Goal: Register for event/course

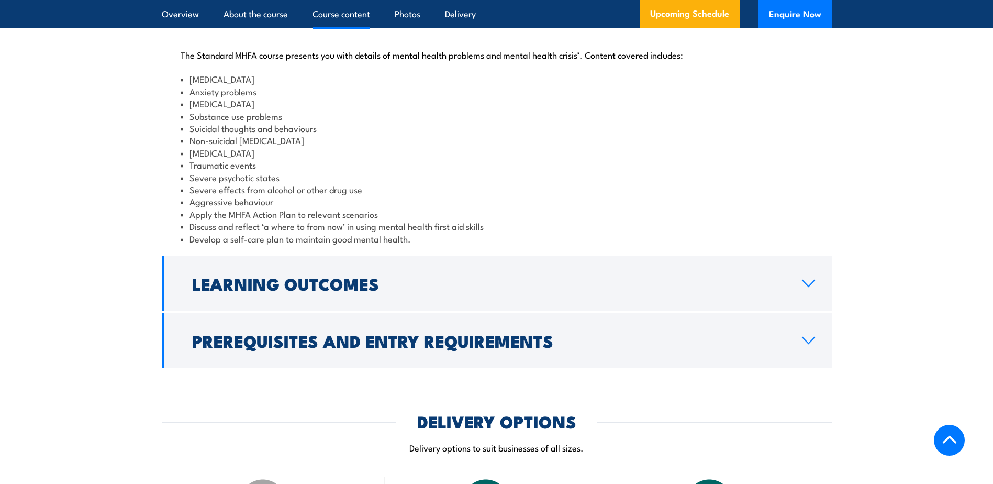
scroll to position [1047, 0]
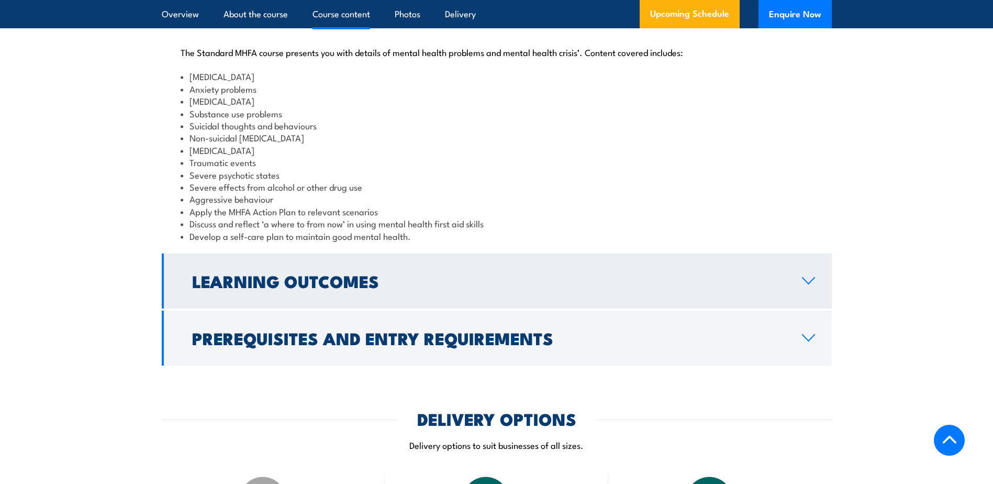
click at [643, 297] on link "Learning Outcomes" at bounding box center [497, 280] width 670 height 55
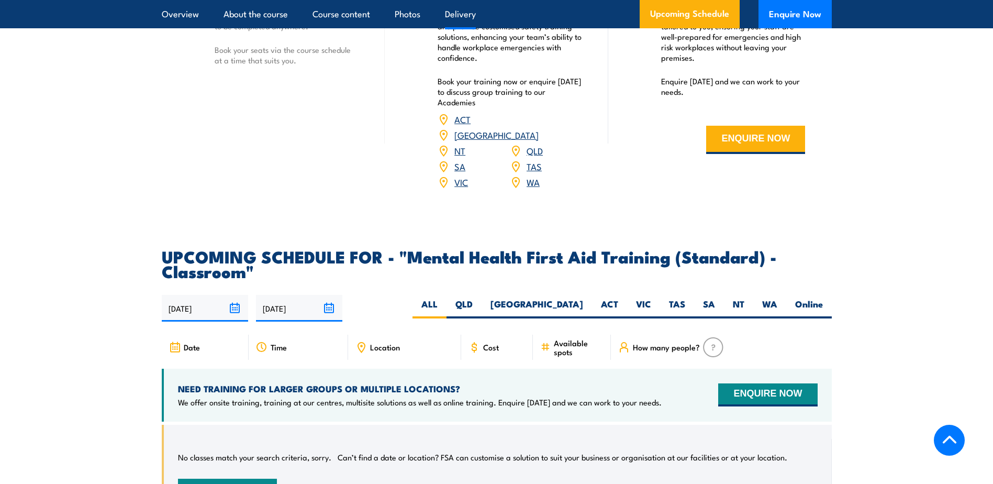
scroll to position [1518, 0]
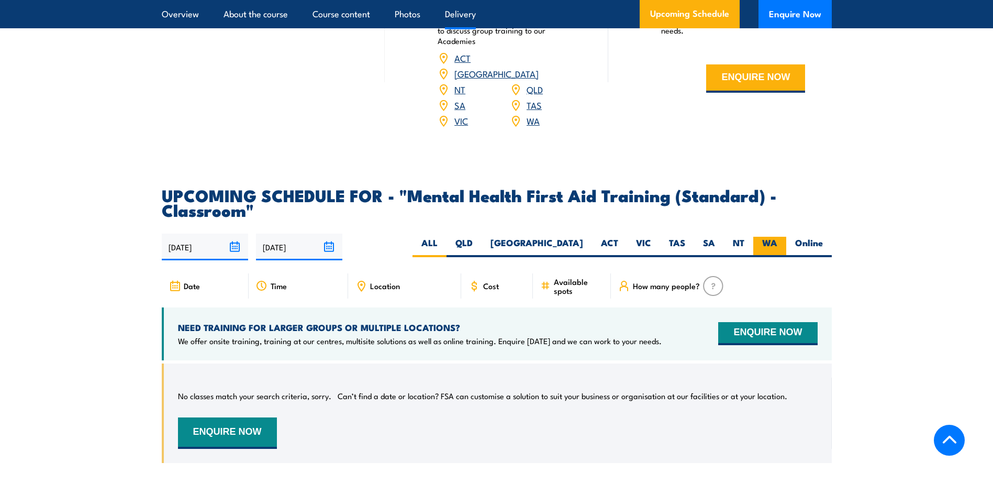
click at [768, 246] on label "WA" at bounding box center [769, 247] width 33 height 20
click at [778, 243] on input "WA" at bounding box center [781, 240] width 7 height 7
radio input "true"
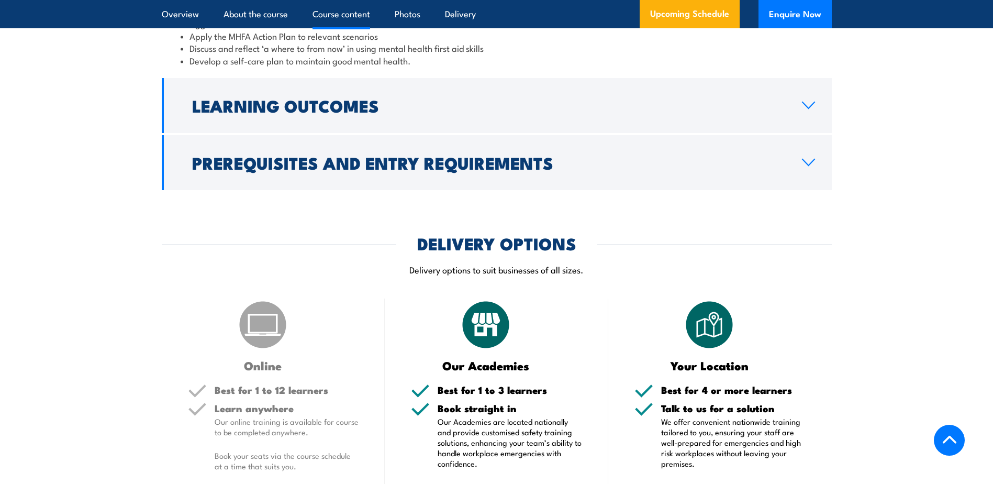
scroll to position [1205, 0]
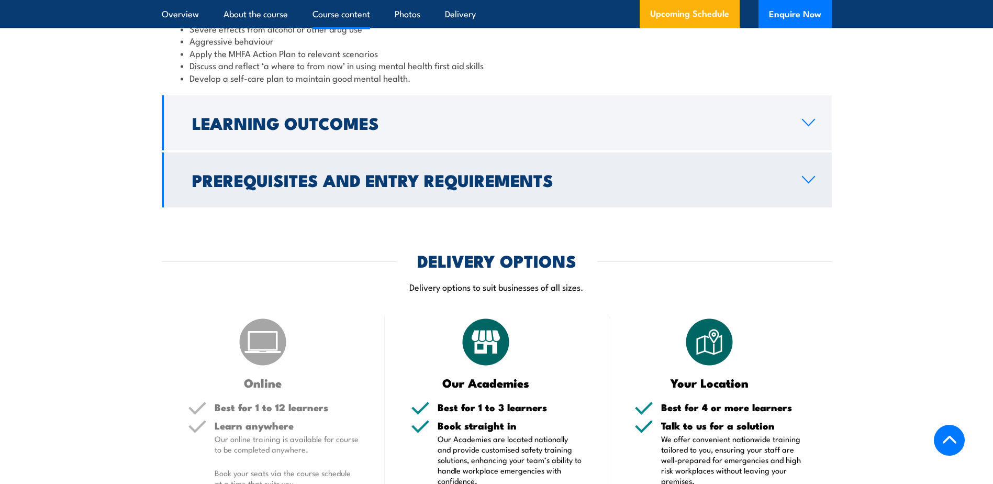
click at [436, 183] on link "Prerequisites and Entry Requirements" at bounding box center [497, 179] width 670 height 55
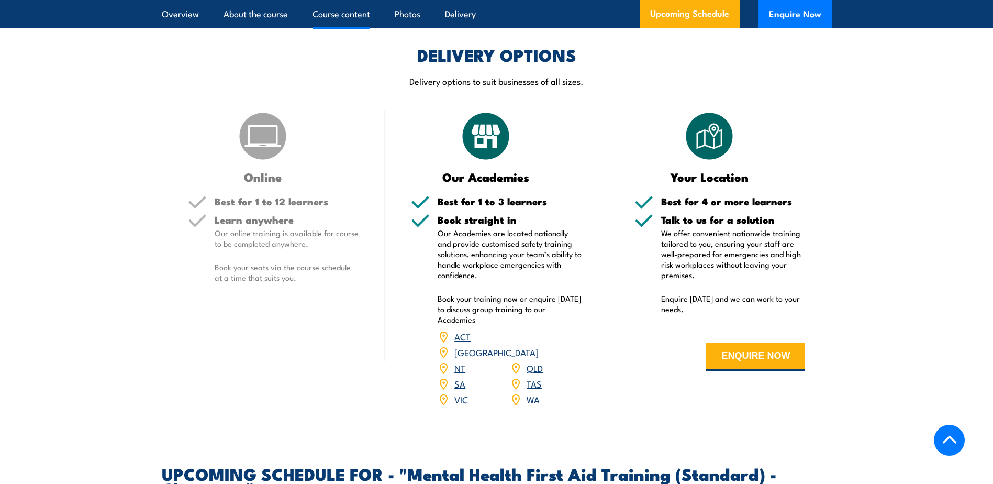
scroll to position [1335, 0]
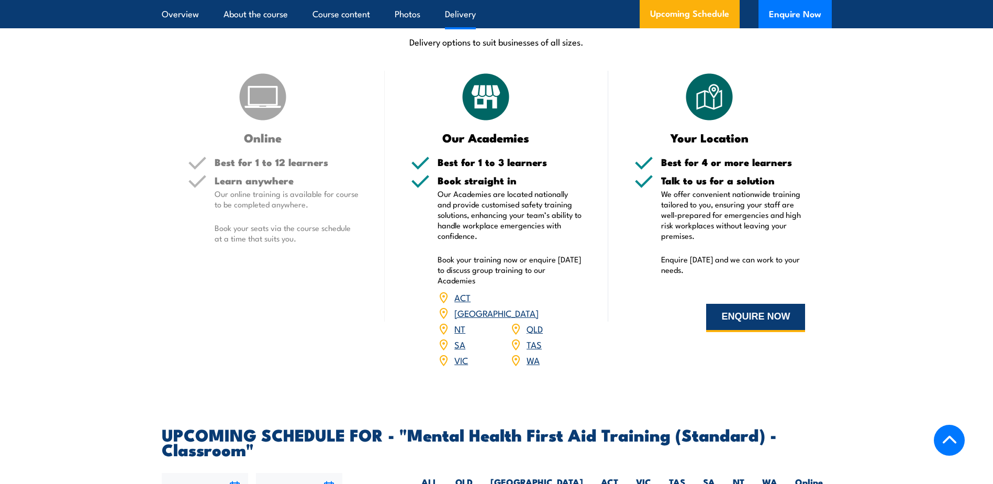
click at [774, 332] on button "ENQUIRE NOW" at bounding box center [755, 318] width 99 height 28
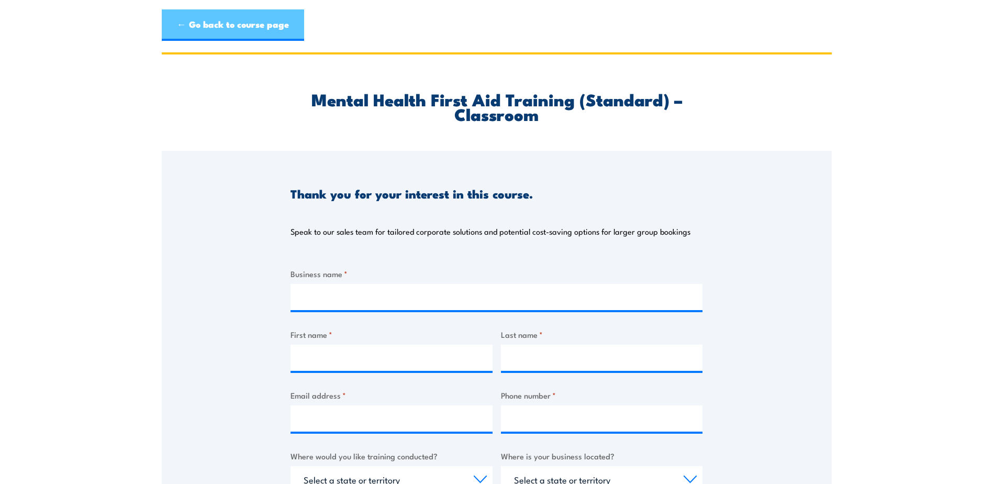
click at [206, 14] on link "← Go back to course page" at bounding box center [233, 24] width 142 height 31
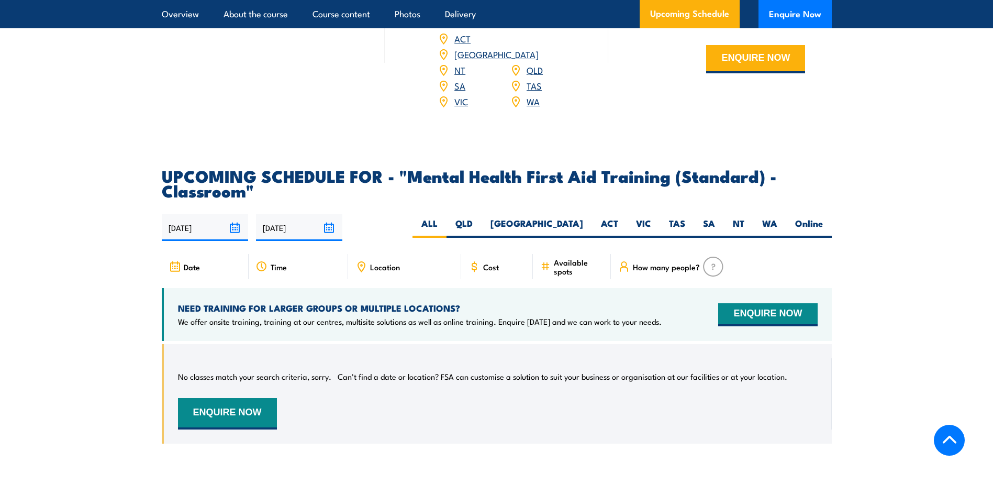
scroll to position [1677, 0]
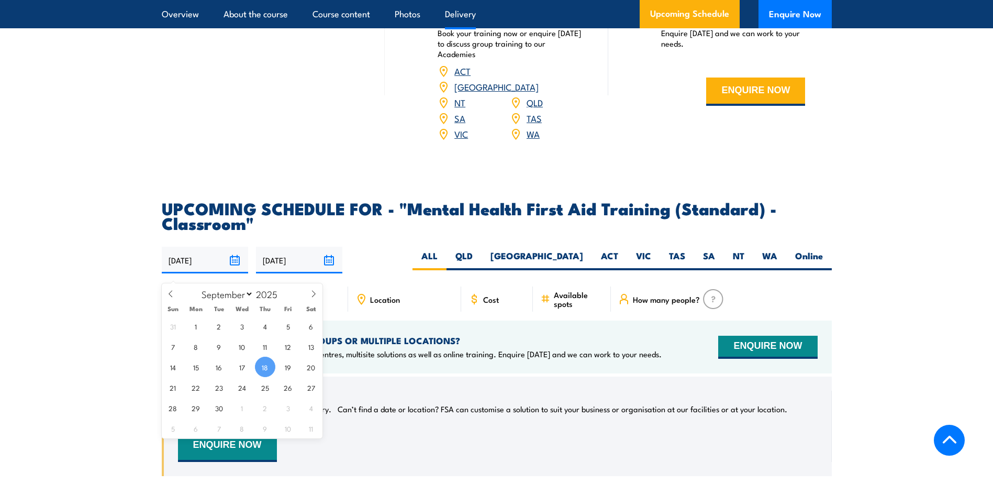
click at [197, 267] on input "[DATE]" at bounding box center [205, 260] width 86 height 27
click at [618, 346] on h4 "NEED TRAINING FOR LARGER GROUPS OR MULTIPLE LOCATIONS?" at bounding box center [420, 341] width 484 height 12
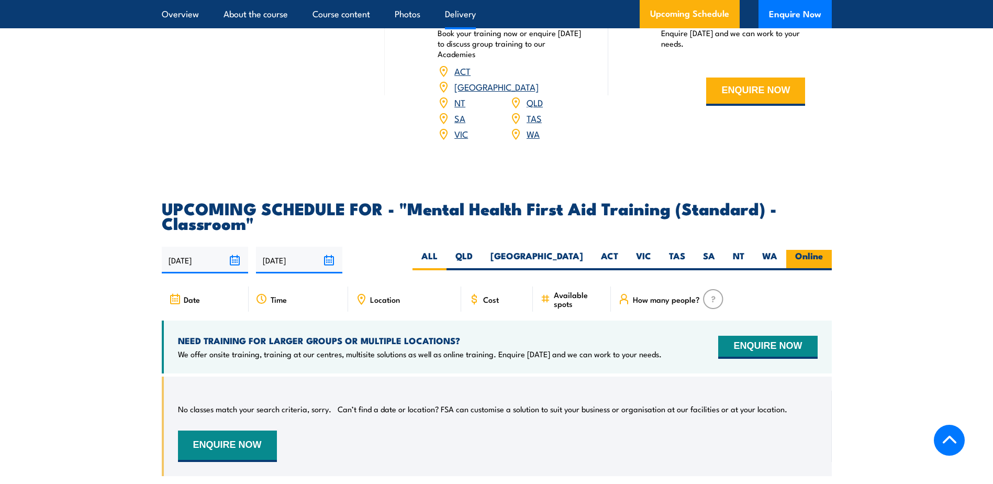
click at [825, 269] on label "Online" at bounding box center [809, 260] width 46 height 20
click at [825, 257] on input "Online" at bounding box center [826, 253] width 7 height 7
radio input "true"
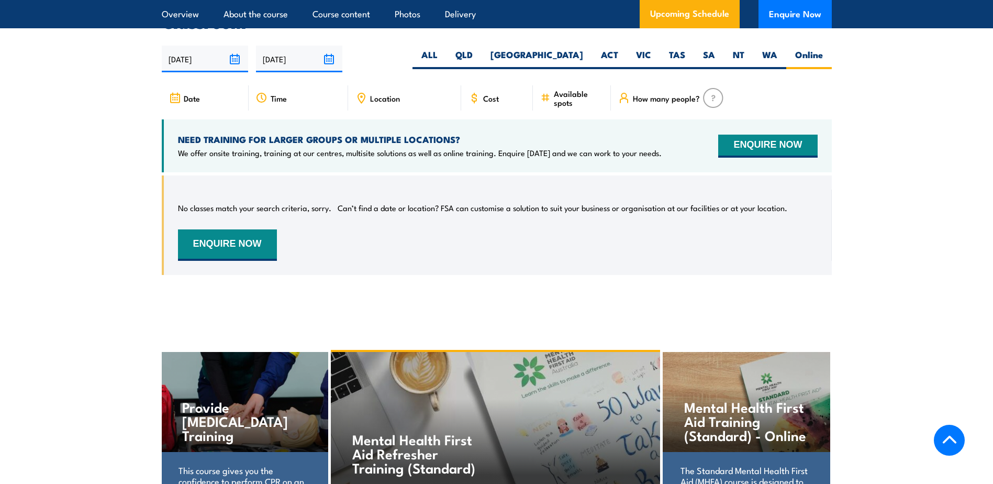
scroll to position [1886, 0]
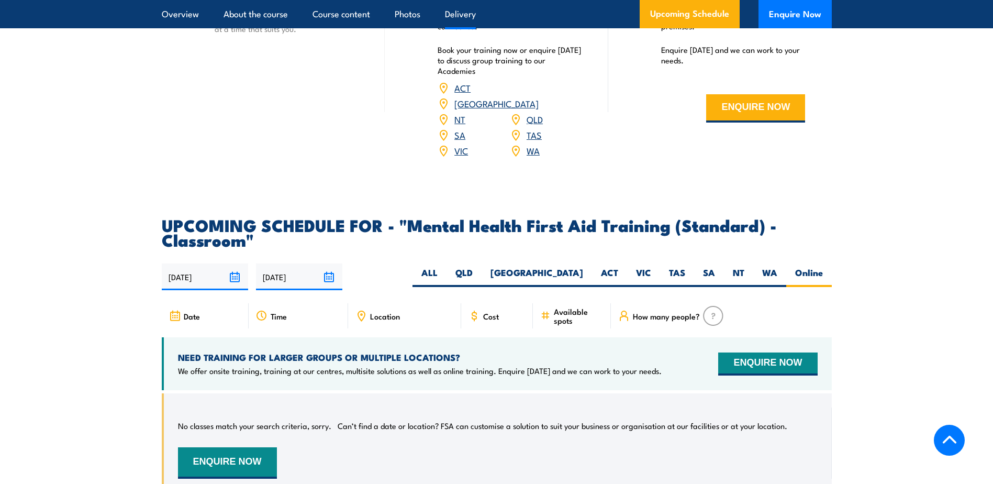
scroll to position [1677, 0]
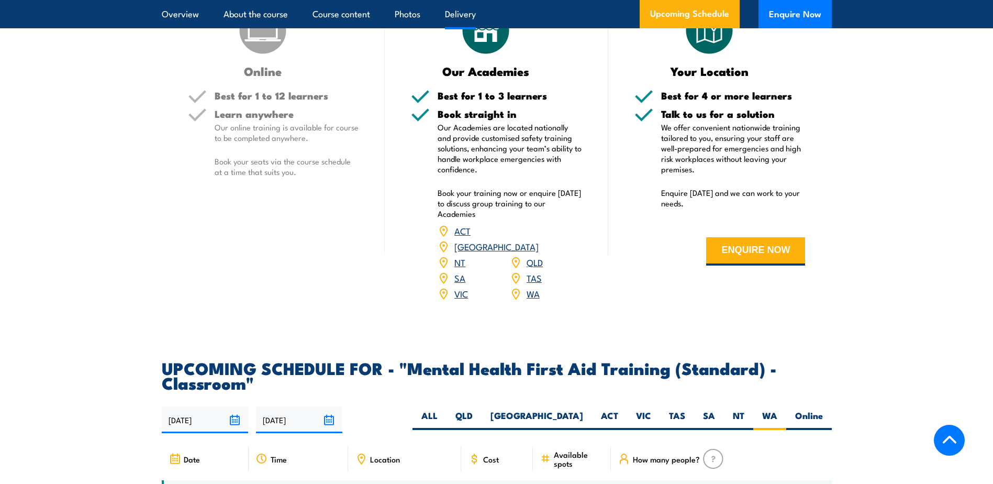
scroll to position [1518, 0]
